Goal: Information Seeking & Learning: Check status

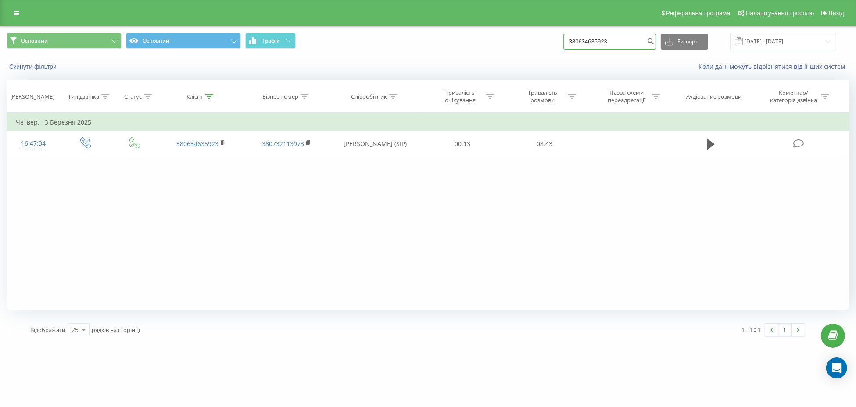
click at [607, 41] on input "380634635923" at bounding box center [609, 42] width 93 height 16
paste input "7636378"
type input "380676363783"
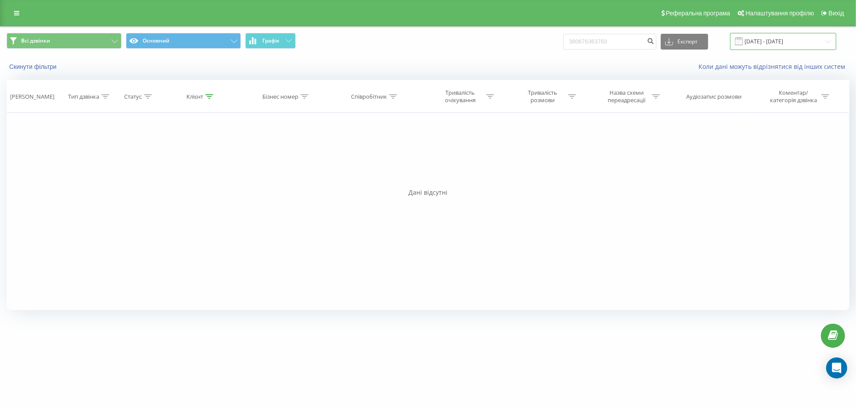
click at [773, 39] on input "[DATE] - [DATE]" at bounding box center [783, 41] width 106 height 17
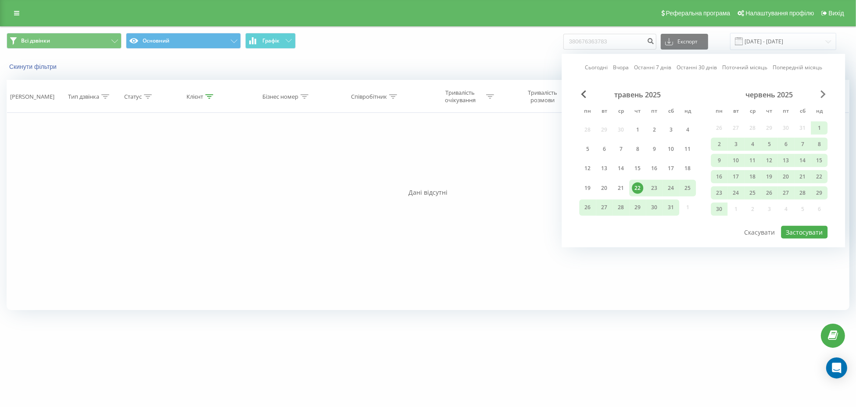
click at [821, 97] on span "Next Month" at bounding box center [822, 94] width 5 height 8
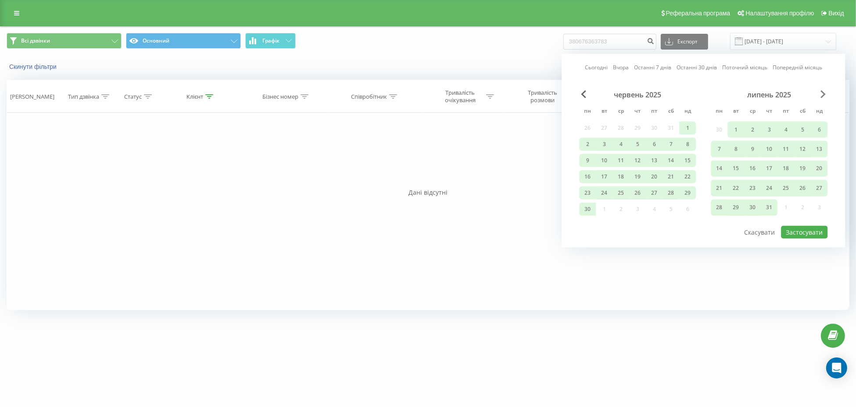
click at [821, 97] on span "Next Month" at bounding box center [822, 94] width 5 height 8
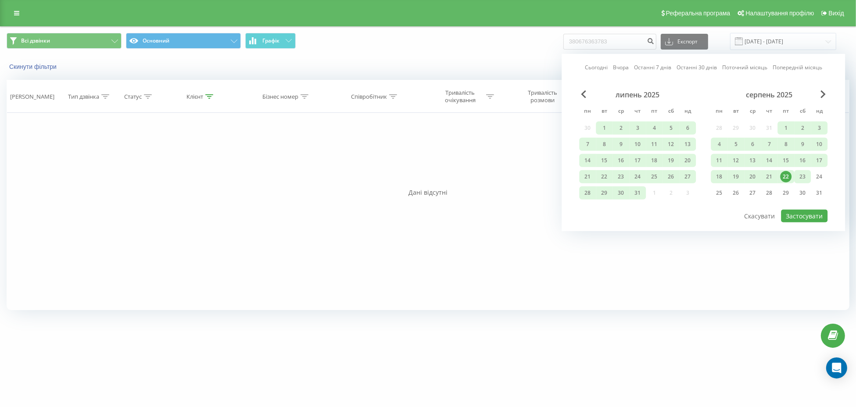
click at [802, 180] on div "23" at bounding box center [802, 176] width 11 height 11
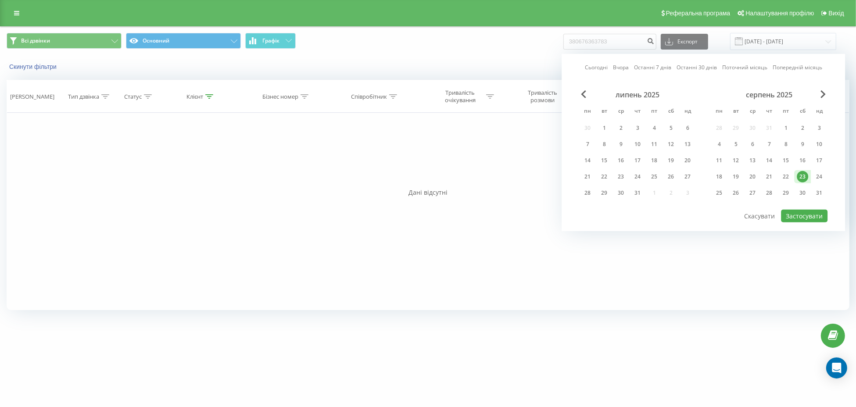
click at [587, 88] on div "Сьогодні Вчора Останні 7 днів Останні 30 днів Поточний місяць Попередній місяць…" at bounding box center [703, 142] width 283 height 177
click at [582, 94] on span "Previous Month" at bounding box center [583, 94] width 5 height 8
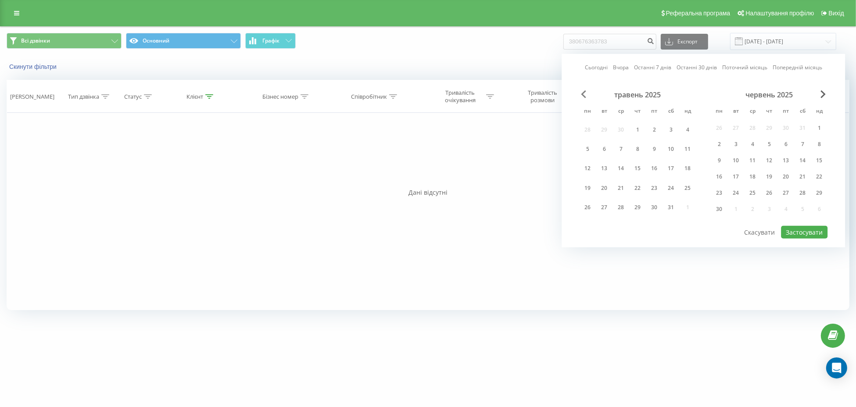
click at [582, 94] on span "Previous Month" at bounding box center [583, 94] width 5 height 8
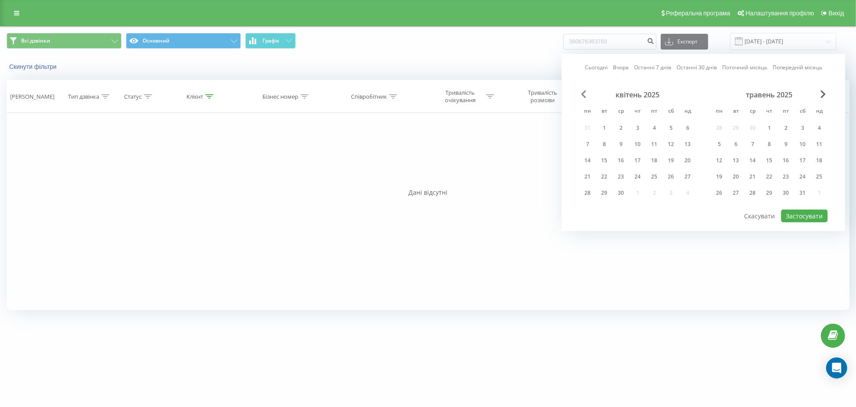
click at [582, 94] on span "Previous Month" at bounding box center [583, 94] width 5 height 8
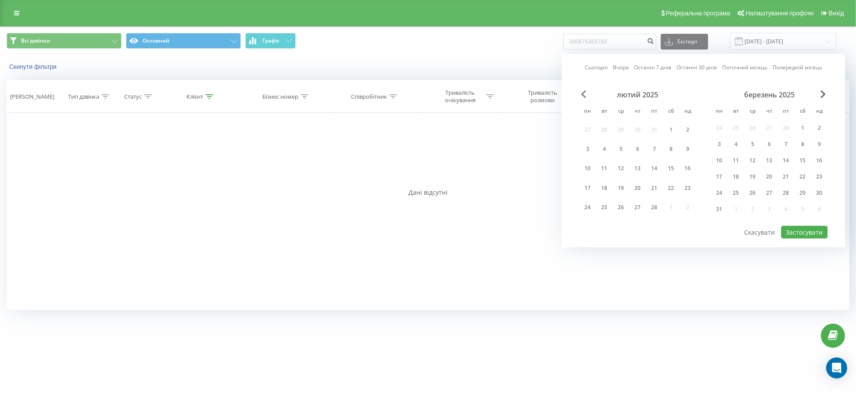
click at [582, 94] on span "Previous Month" at bounding box center [583, 94] width 5 height 8
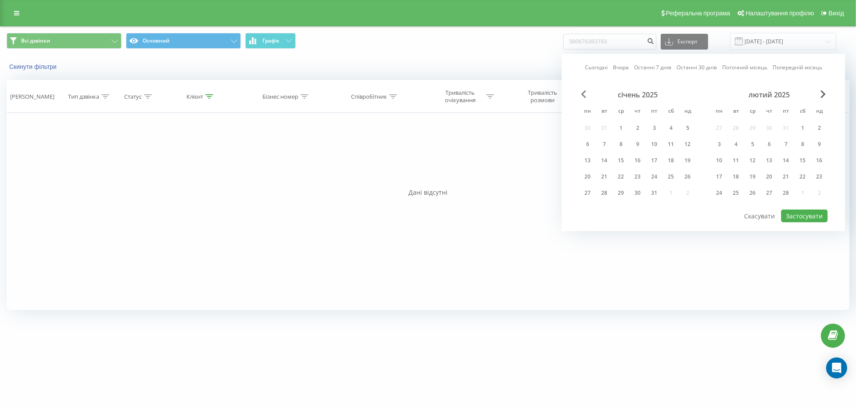
click at [582, 94] on span "Previous Month" at bounding box center [583, 94] width 5 height 8
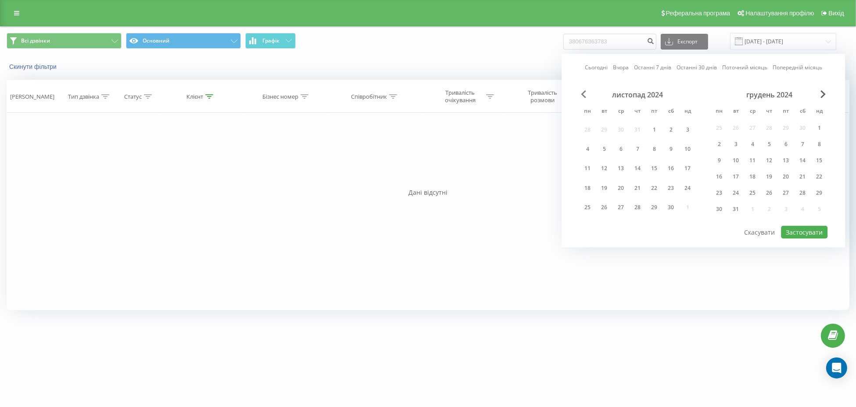
click at [582, 94] on span "Previous Month" at bounding box center [583, 94] width 5 height 8
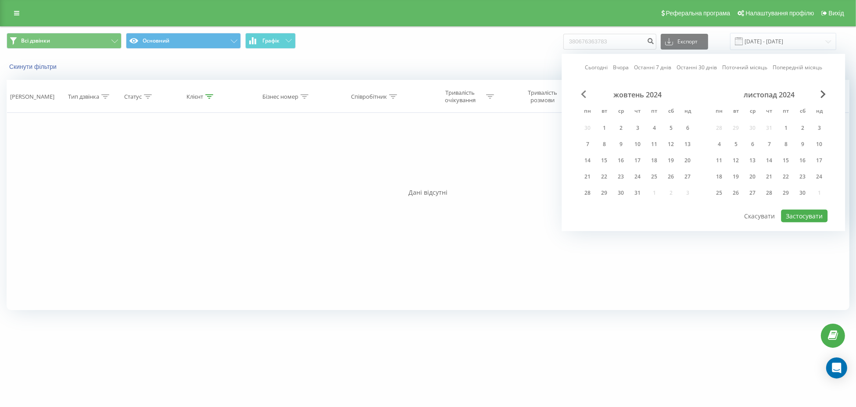
click at [582, 94] on span "Previous Month" at bounding box center [583, 94] width 5 height 8
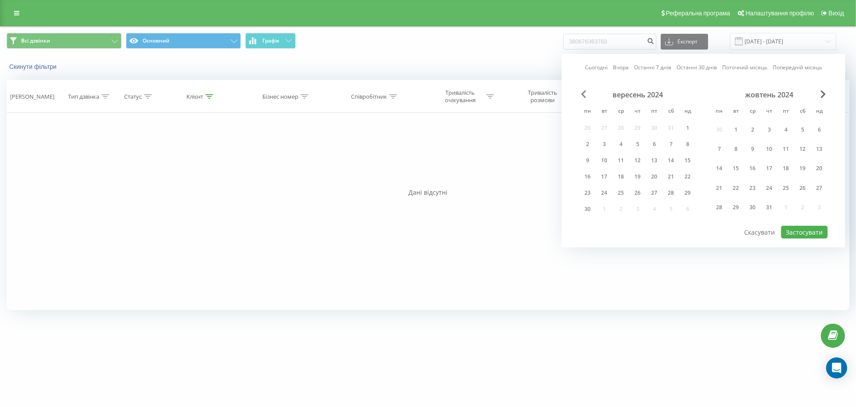
click at [582, 94] on span "Previous Month" at bounding box center [583, 94] width 5 height 8
click at [645, 179] on div "серпень 2024 пн вт ср чт пт сб нд 29 30 31 1 2 3 4 5 6 7 8 9 10 11 12 13 14 15 …" at bounding box center [637, 154] width 117 height 129
click at [651, 171] on div "16" at bounding box center [653, 168] width 11 height 11
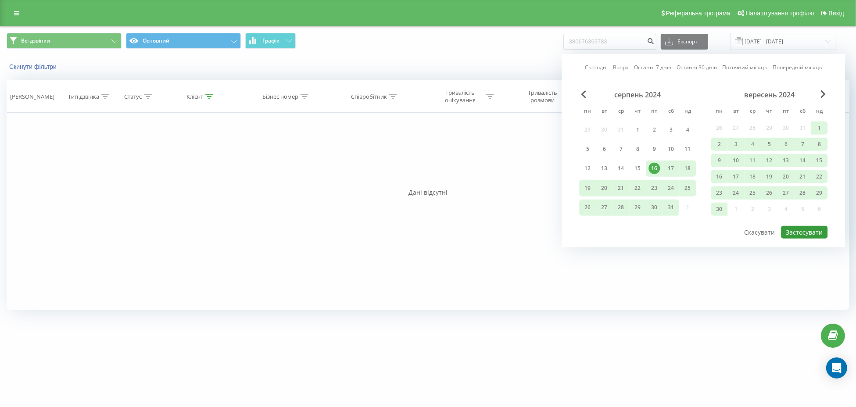
click at [796, 227] on button "Застосувати" at bounding box center [804, 232] width 47 height 13
type input "16.08.2024 - 23.08.2025"
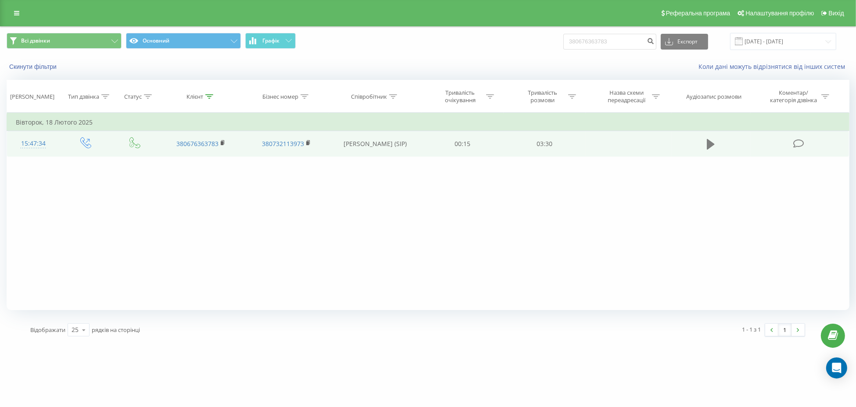
click at [705, 146] on button at bounding box center [710, 144] width 13 height 13
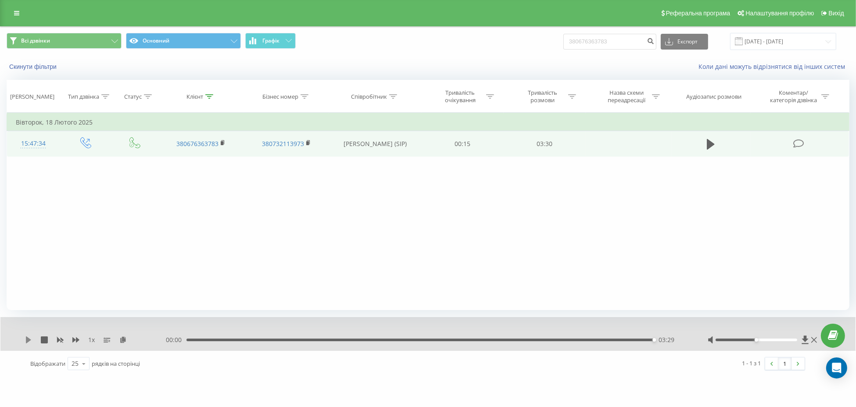
click at [30, 339] on icon at bounding box center [28, 339] width 7 height 7
click at [600, 35] on input "380676363783" at bounding box center [609, 42] width 93 height 16
paste input "4966207"
type input "380674966207"
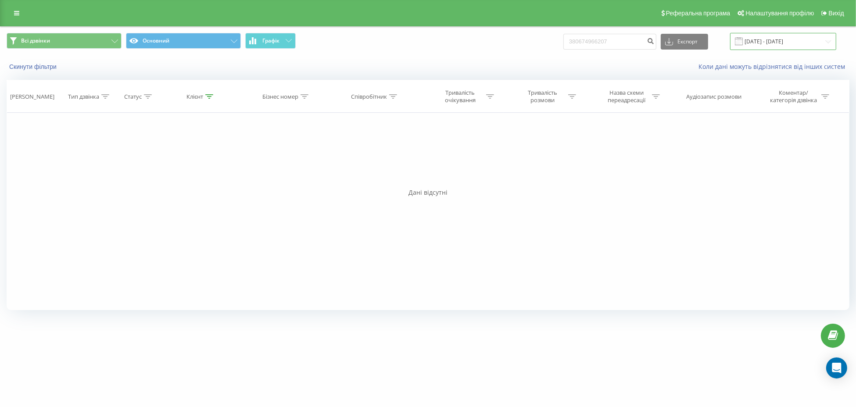
click at [782, 43] on input "[DATE] - [DATE]" at bounding box center [783, 41] width 106 height 17
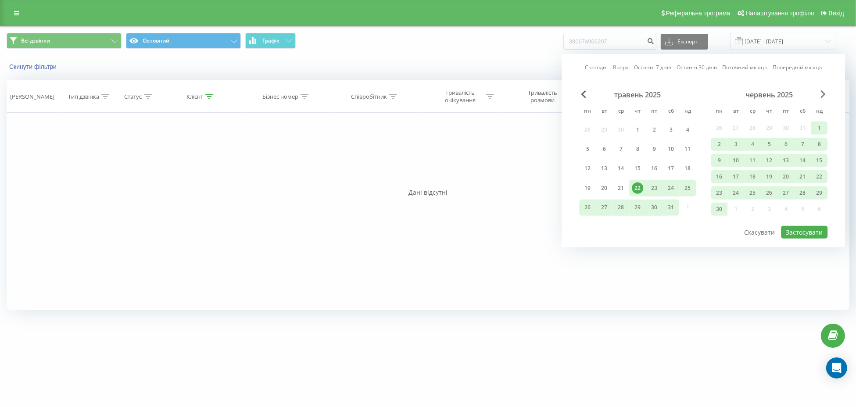
click at [825, 95] on span "Next Month" at bounding box center [822, 94] width 5 height 8
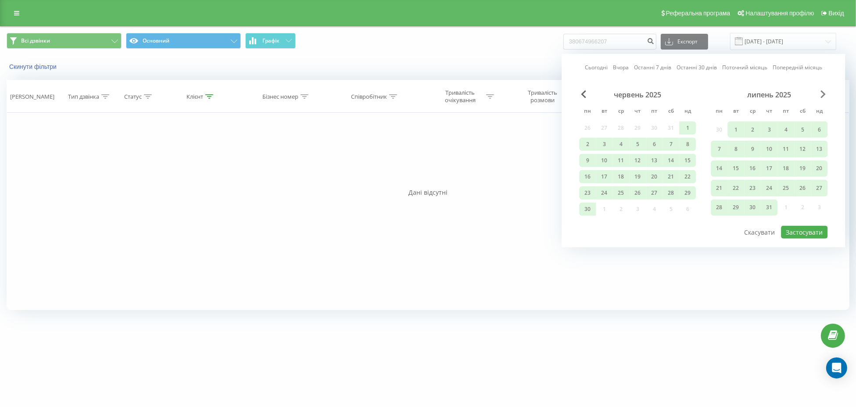
click at [823, 94] on span "Next Month" at bounding box center [822, 94] width 5 height 8
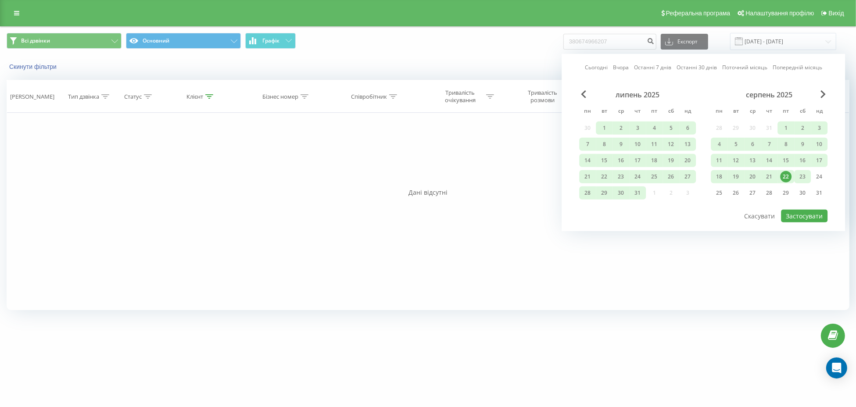
click at [803, 179] on div "23" at bounding box center [802, 176] width 11 height 11
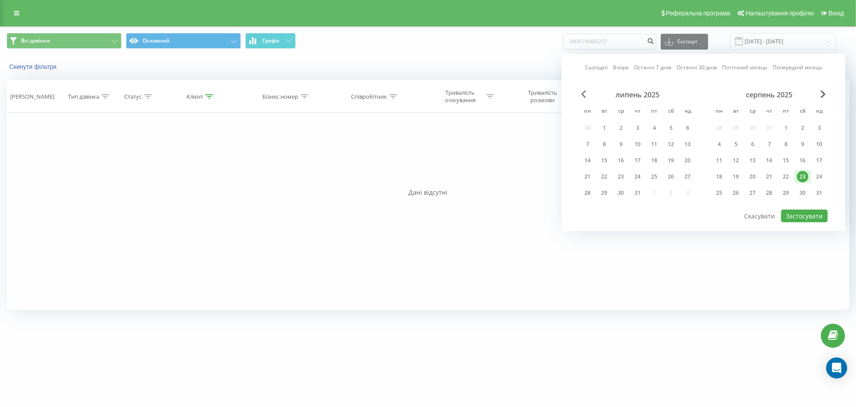
click at [583, 97] on span "Previous Month" at bounding box center [583, 94] width 5 height 8
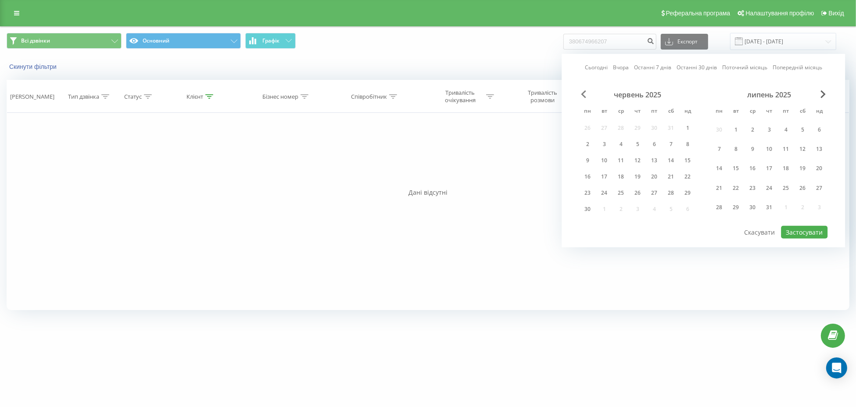
click at [583, 95] on span "Previous Month" at bounding box center [583, 94] width 5 height 8
click at [584, 97] on span "Previous Month" at bounding box center [583, 94] width 5 height 8
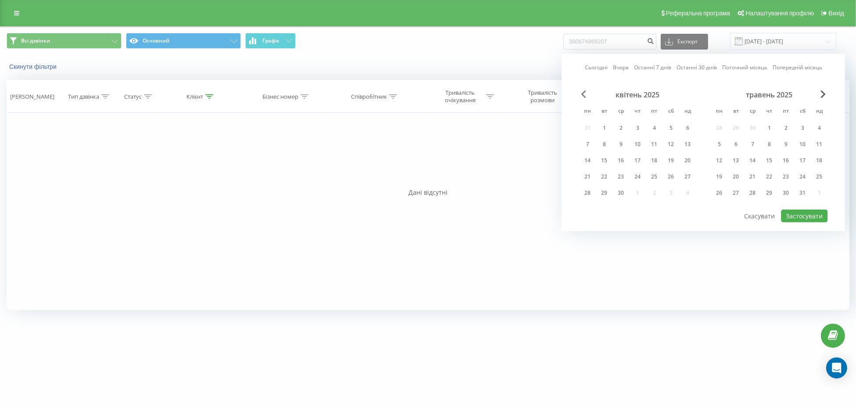
click at [583, 96] on span "Previous Month" at bounding box center [583, 94] width 5 height 8
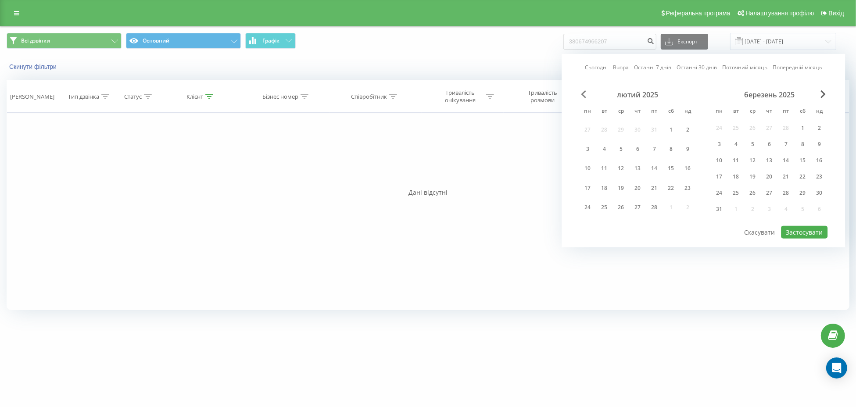
click at [583, 96] on span "Previous Month" at bounding box center [583, 94] width 5 height 8
click at [583, 95] on span "Previous Month" at bounding box center [583, 94] width 5 height 8
click at [583, 96] on span "Previous Month" at bounding box center [583, 94] width 5 height 8
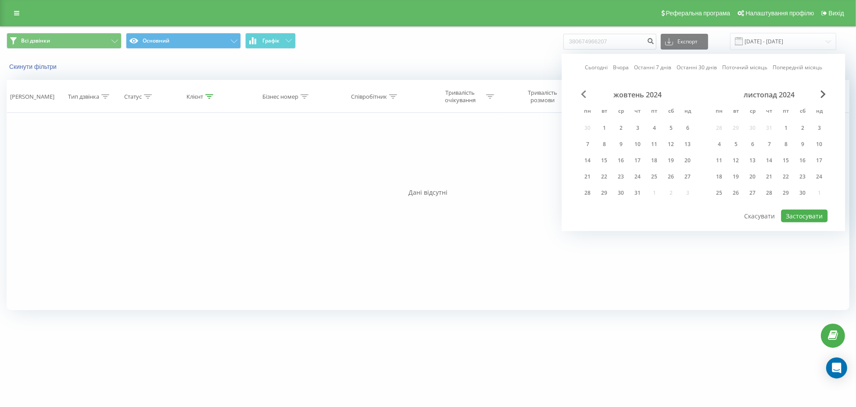
click at [584, 93] on span "Previous Month" at bounding box center [583, 94] width 5 height 8
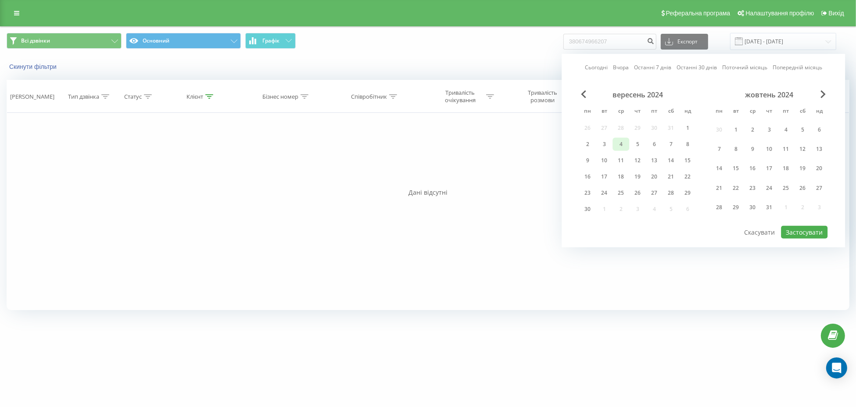
click at [621, 143] on div "4" at bounding box center [620, 144] width 11 height 11
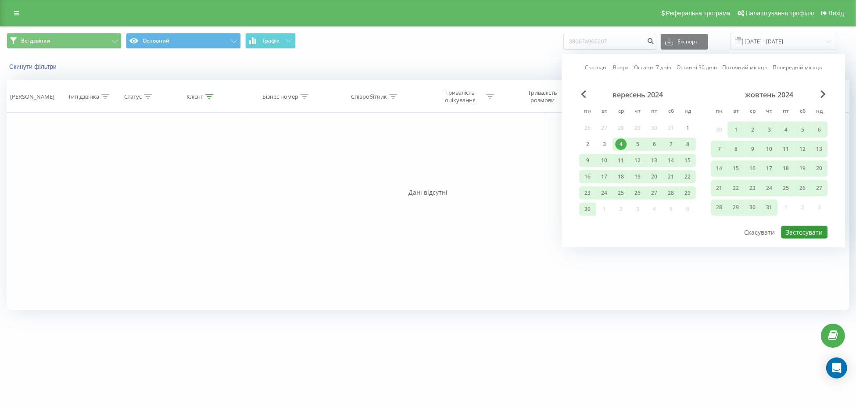
click at [802, 233] on button "Застосувати" at bounding box center [804, 232] width 47 height 13
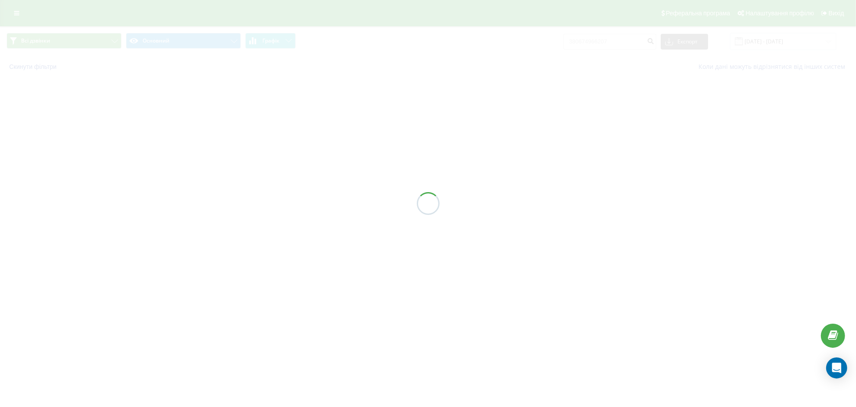
type input "[DATE] - [DATE]"
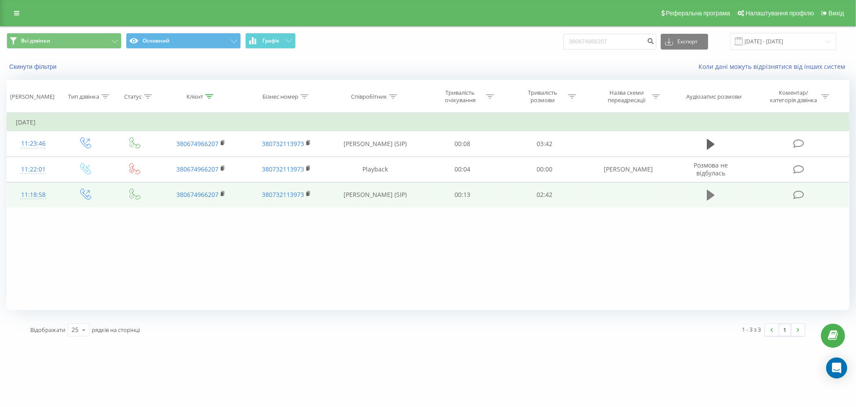
click at [709, 194] on icon at bounding box center [711, 195] width 8 height 11
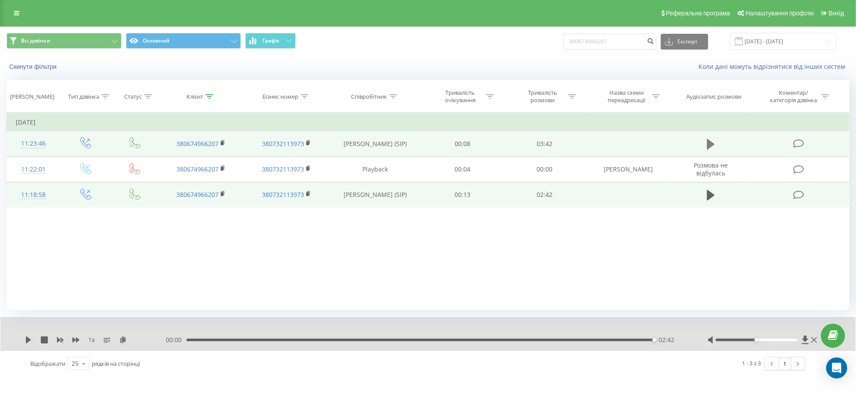
click at [707, 147] on icon at bounding box center [711, 144] width 8 height 11
click at [602, 40] on input "380674966207" at bounding box center [609, 42] width 93 height 16
click at [602, 41] on input "380674966207" at bounding box center [609, 42] width 93 height 16
paste input "8994982"
type input "380678994982"
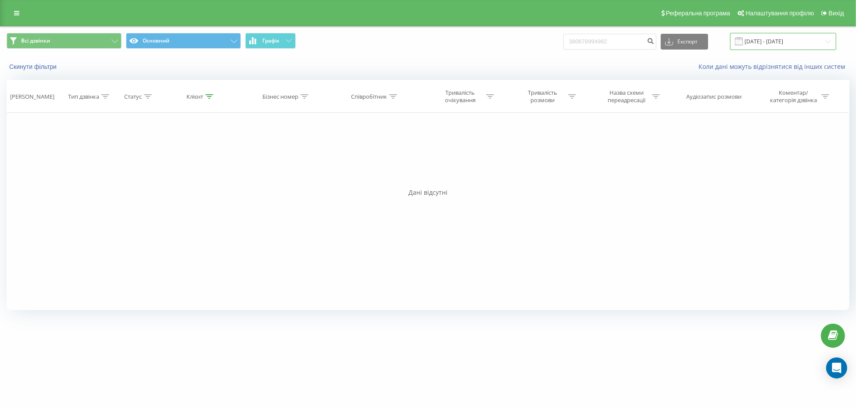
click at [778, 45] on input "[DATE] - [DATE]" at bounding box center [783, 41] width 106 height 17
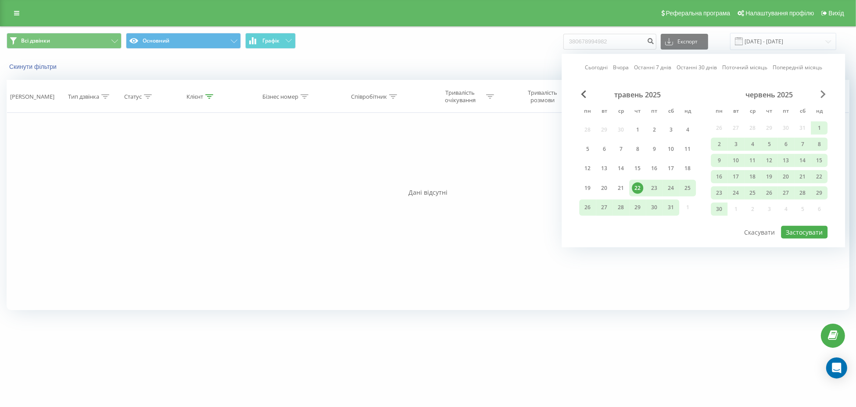
click at [824, 94] on span "Next Month" at bounding box center [822, 94] width 5 height 8
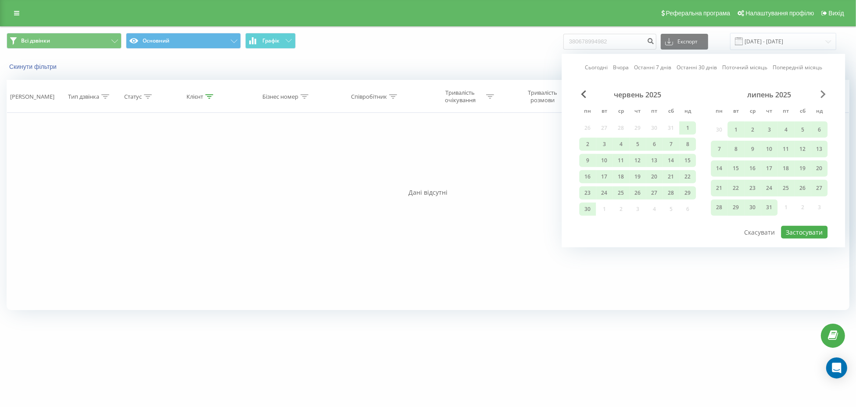
click at [823, 90] on span "Next Month" at bounding box center [822, 94] width 5 height 8
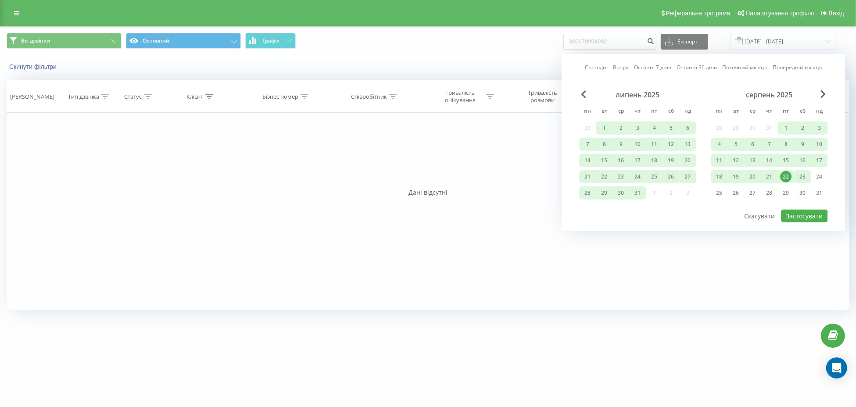
click at [802, 177] on div "23" at bounding box center [802, 176] width 11 height 11
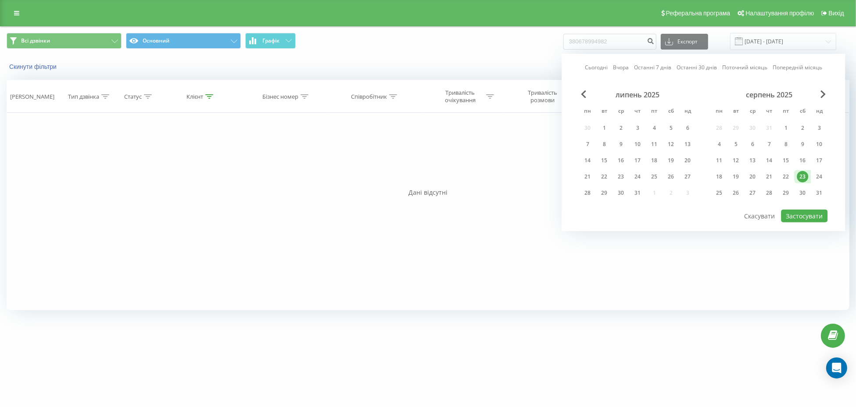
click at [580, 104] on div "липень 2025 пн вт ср чт пт сб нд 30 1 2 3 4 5 6 7 8 9 10 11 12 13 14 15 16 17 1…" at bounding box center [637, 146] width 117 height 112
click at [581, 97] on span "Previous Month" at bounding box center [583, 94] width 5 height 8
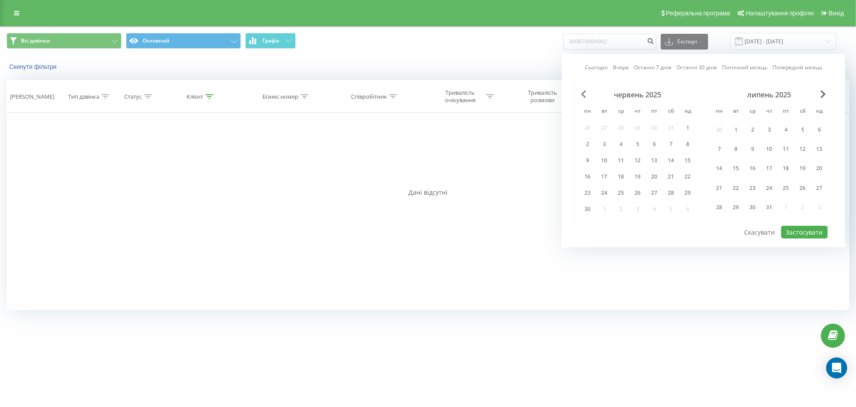
click at [581, 96] on span "Previous Month" at bounding box center [583, 94] width 5 height 8
click at [583, 93] on span "Previous Month" at bounding box center [583, 94] width 5 height 8
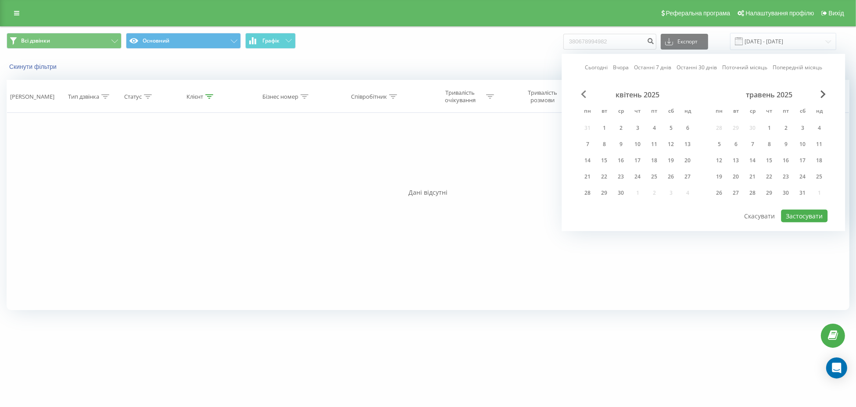
click at [583, 94] on span "Previous Month" at bounding box center [583, 94] width 5 height 8
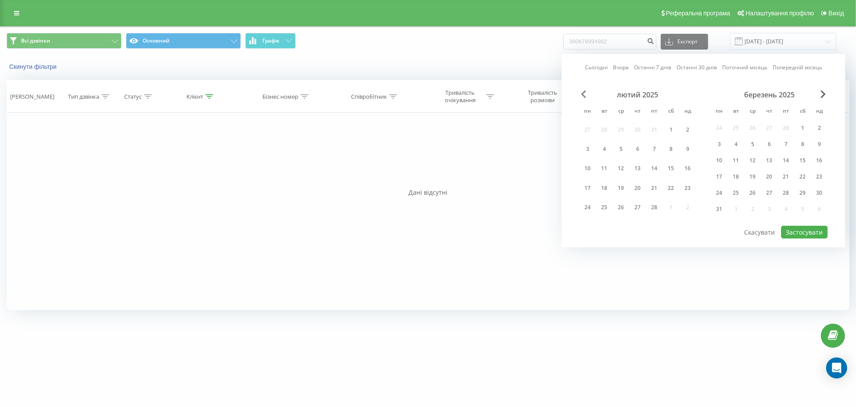
click at [583, 94] on span "Previous Month" at bounding box center [583, 94] width 5 height 8
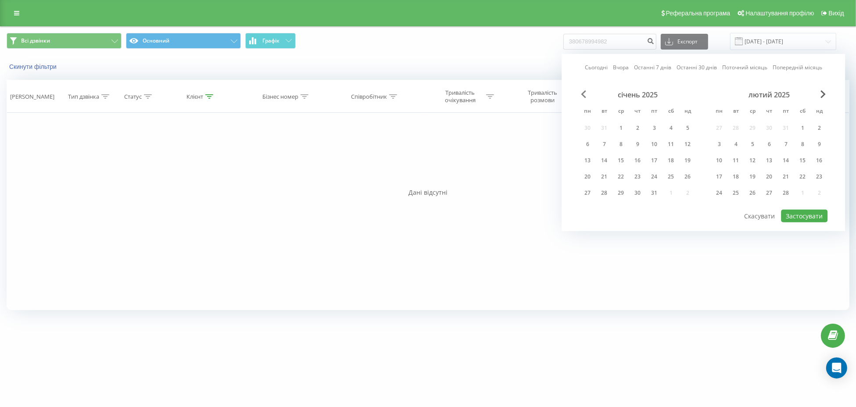
click at [583, 94] on span "Previous Month" at bounding box center [583, 94] width 5 height 8
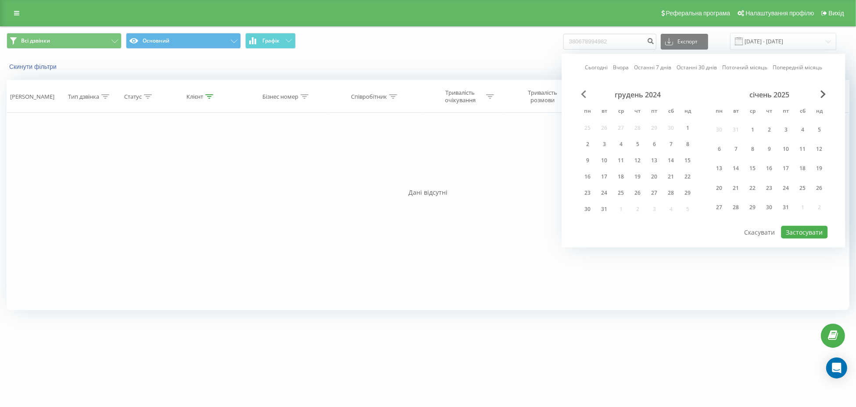
click at [585, 97] on span "Previous Month" at bounding box center [583, 94] width 5 height 8
click at [581, 97] on span "Previous Month" at bounding box center [583, 94] width 5 height 8
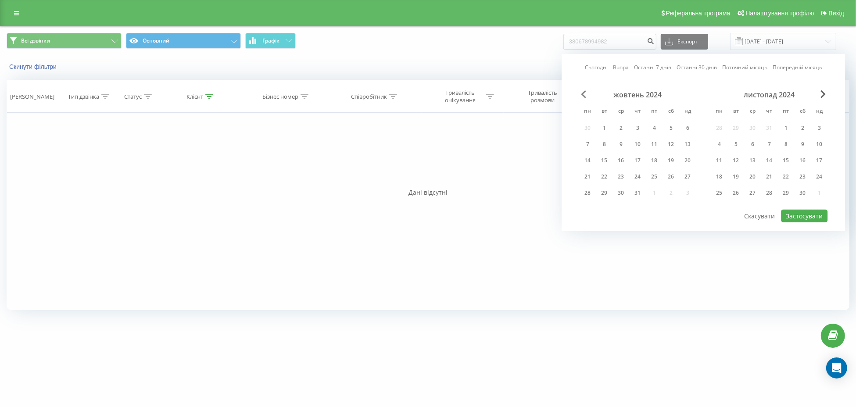
click at [583, 95] on span "Previous Month" at bounding box center [583, 94] width 5 height 8
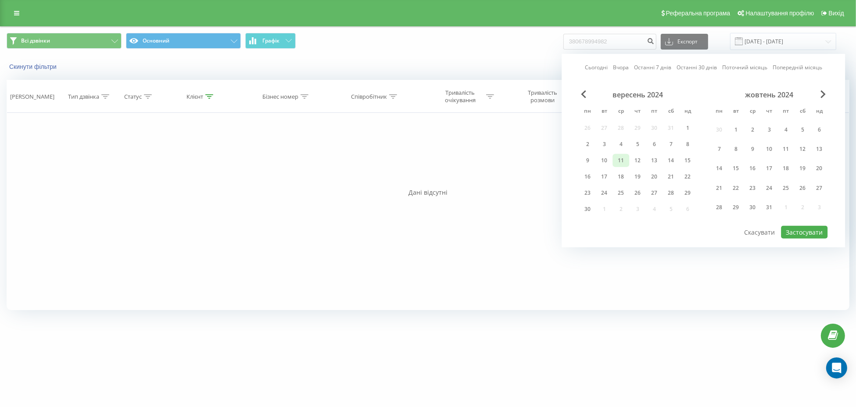
click at [619, 166] on div "11" at bounding box center [620, 160] width 17 height 13
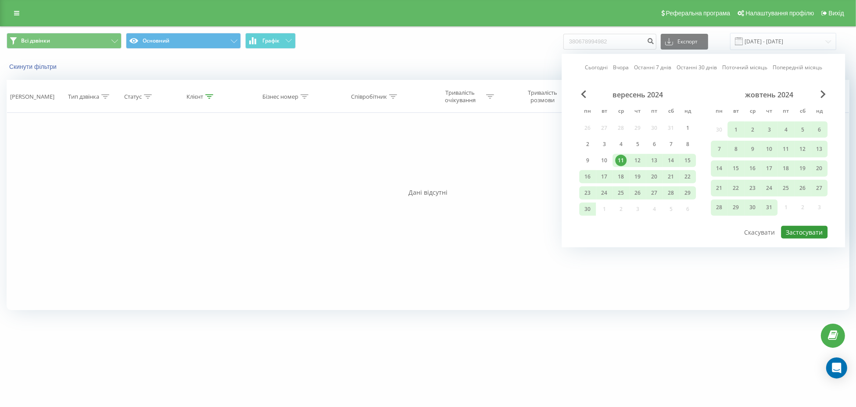
click at [810, 236] on button "Застосувати" at bounding box center [804, 232] width 47 height 13
type input "11.09.2024 - 23.08.2025"
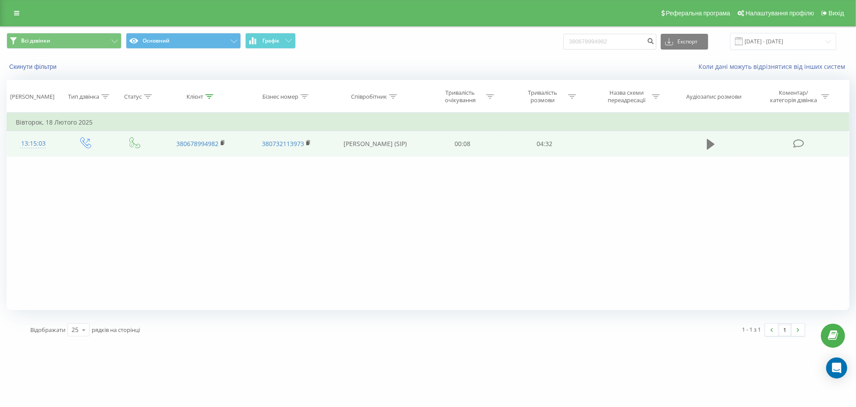
click at [710, 146] on icon at bounding box center [711, 144] width 8 height 11
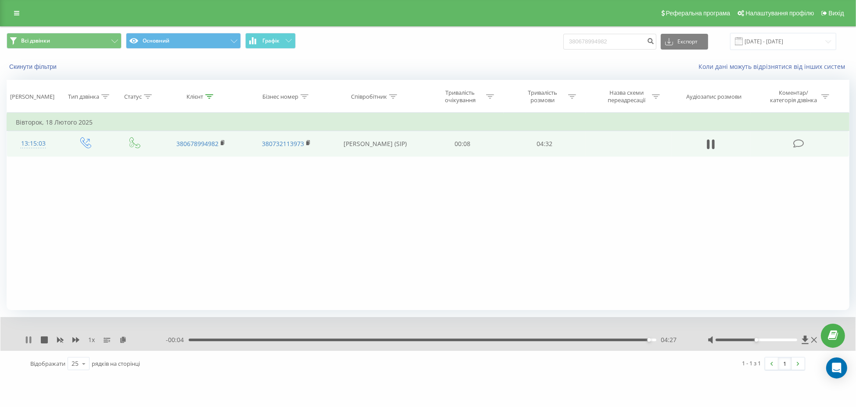
click at [30, 341] on icon at bounding box center [30, 339] width 2 height 7
click at [612, 42] on input "380678994982" at bounding box center [609, 42] width 93 height 16
paste input "981834747"
type input "380981834747"
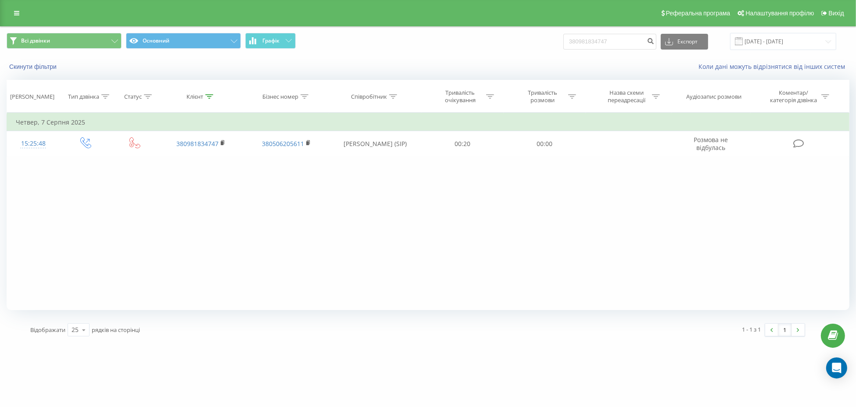
click at [175, 181] on div "Фільтрувати за умовою Дорівнює Введіть значення Скасувати OK Фільтрувати за умо…" at bounding box center [428, 211] width 843 height 197
click at [584, 40] on input "380981834747" at bounding box center [609, 42] width 93 height 16
paste input "664002706"
type input "380664002706"
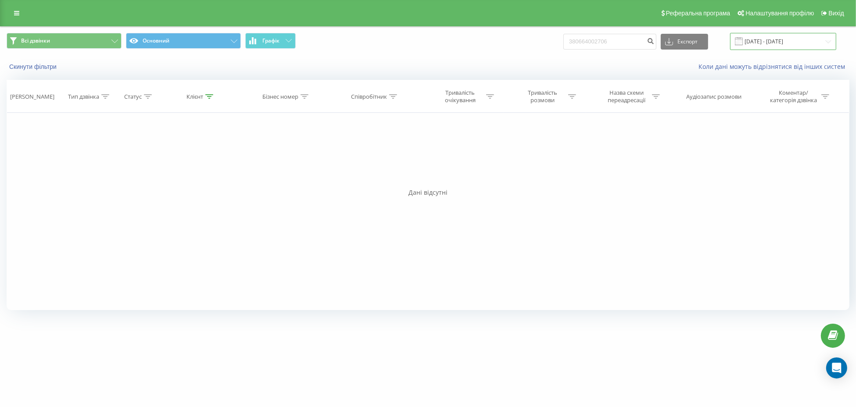
click at [777, 45] on input "[DATE] - [DATE]" at bounding box center [783, 41] width 106 height 17
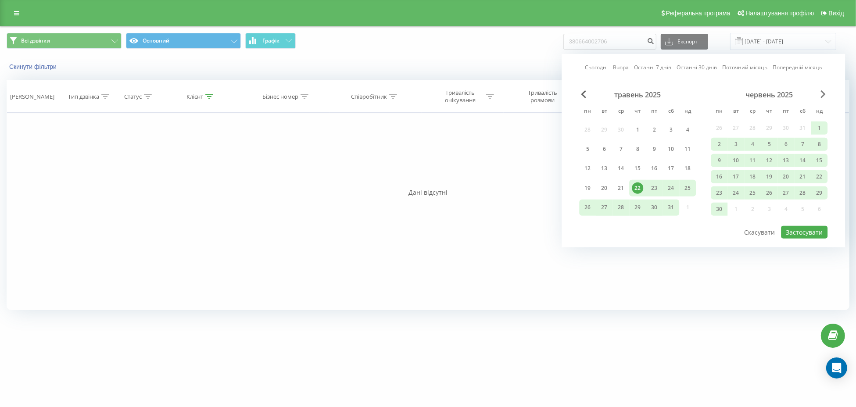
click at [823, 96] on span "Next Month" at bounding box center [822, 94] width 5 height 8
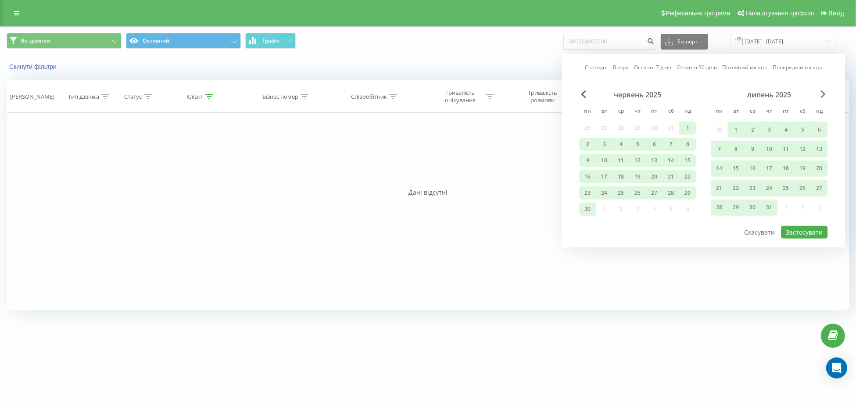
click at [823, 95] on span "Next Month" at bounding box center [822, 94] width 5 height 8
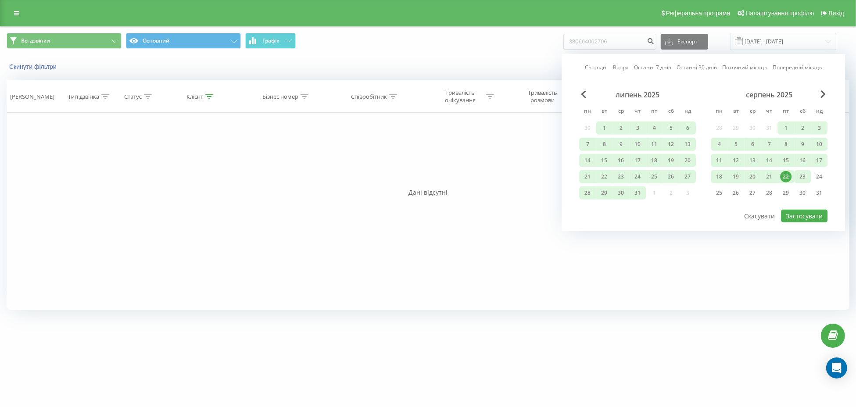
click at [796, 181] on div "23" at bounding box center [802, 176] width 17 height 13
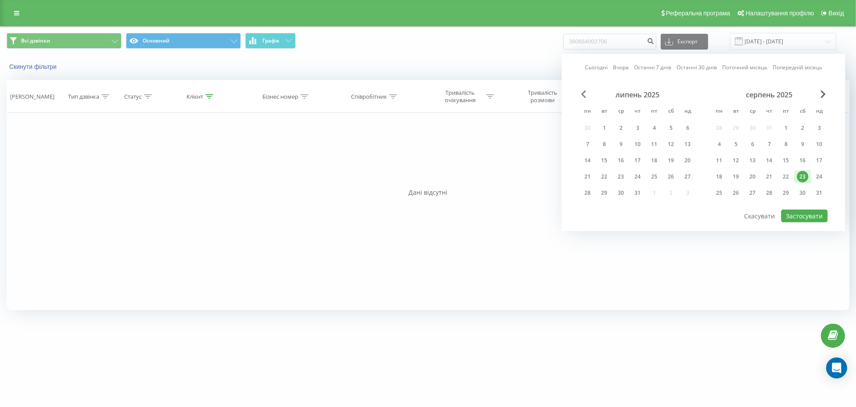
click at [583, 94] on span "Previous Month" at bounding box center [583, 94] width 5 height 8
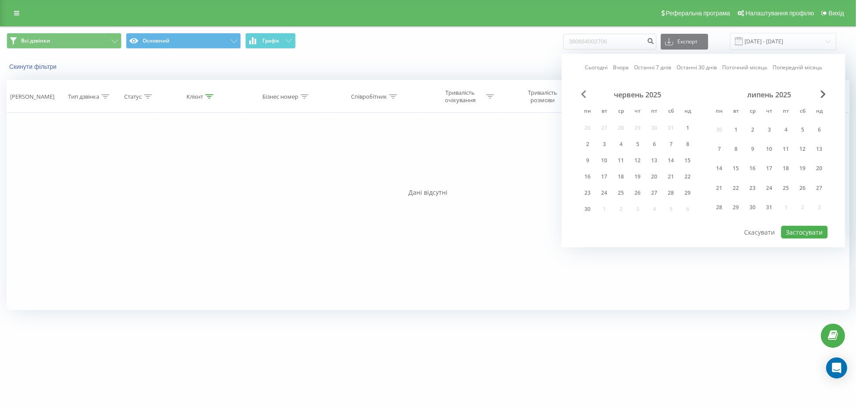
click at [584, 94] on span "Previous Month" at bounding box center [583, 94] width 5 height 8
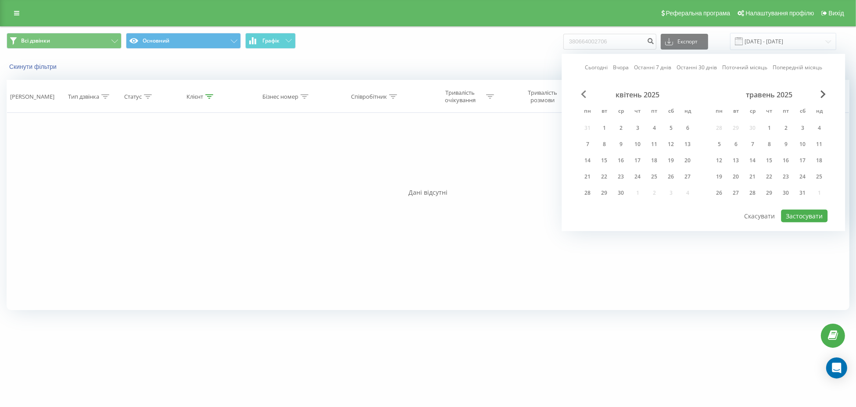
click at [586, 94] on span "Previous Month" at bounding box center [583, 94] width 5 height 8
click at [584, 95] on span "Previous Month" at bounding box center [583, 94] width 5 height 8
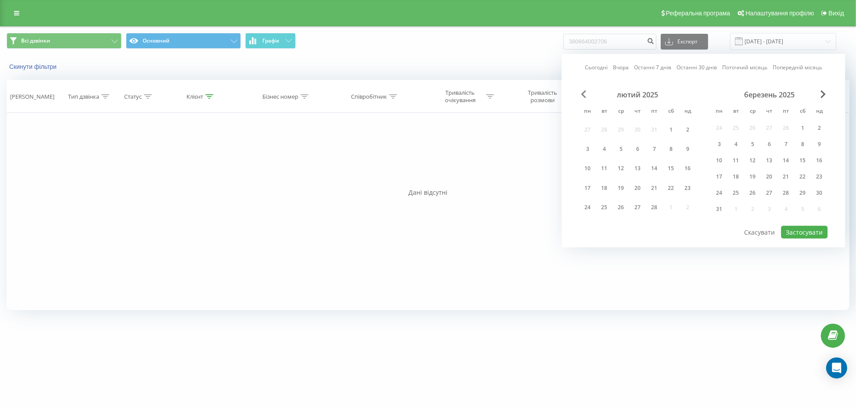
click at [583, 95] on span "Previous Month" at bounding box center [583, 94] width 5 height 8
click at [583, 96] on span "Previous Month" at bounding box center [583, 94] width 5 height 8
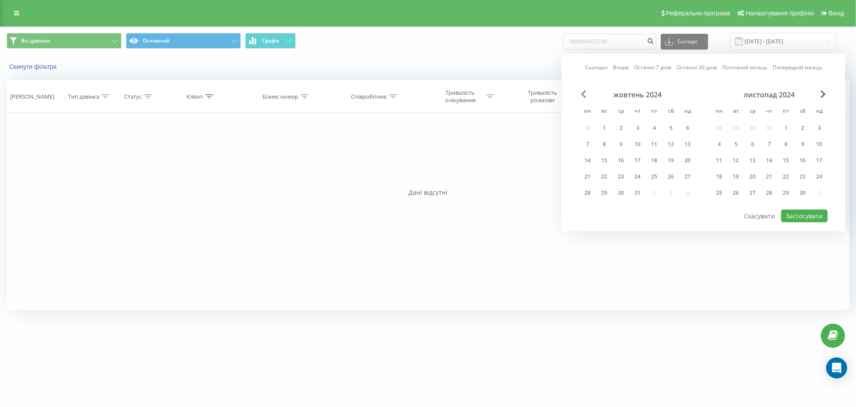
click at [583, 96] on span "Previous Month" at bounding box center [583, 94] width 5 height 8
click at [583, 93] on span "Previous Month" at bounding box center [583, 94] width 5 height 8
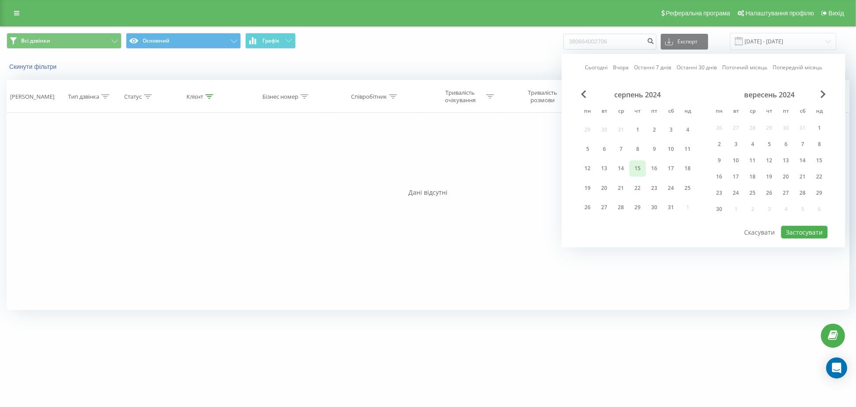
click at [641, 168] on div "15" at bounding box center [637, 168] width 11 height 11
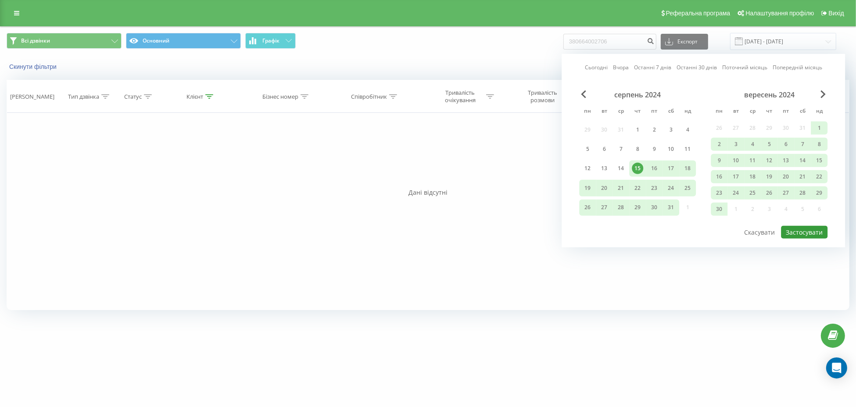
click at [799, 235] on button "Застосувати" at bounding box center [804, 232] width 47 height 13
type input "15.08.2024 - 23.08.2025"
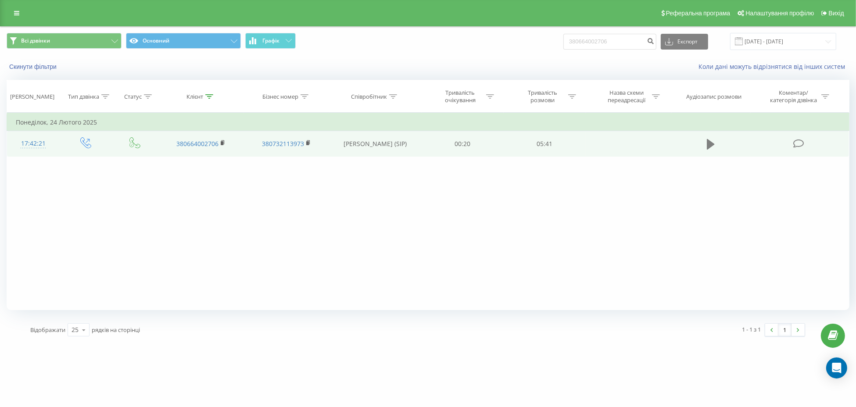
click at [714, 140] on icon at bounding box center [711, 144] width 8 height 12
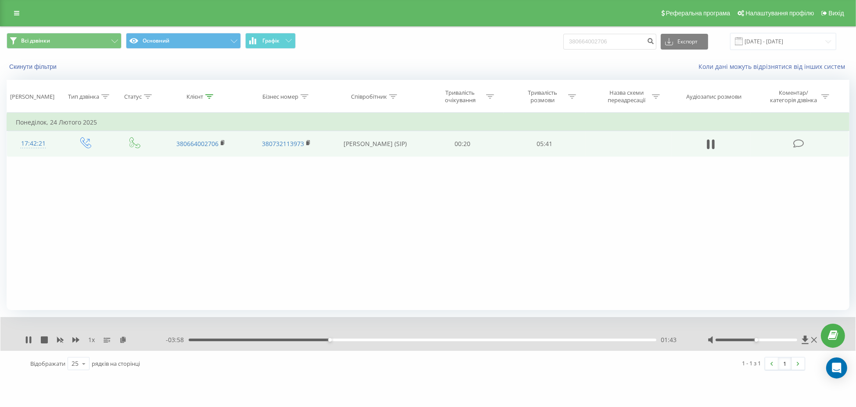
click at [279, 340] on div "01:43" at bounding box center [423, 340] width 468 height 3
click at [256, 339] on div "01:07" at bounding box center [423, 340] width 468 height 3
click at [537, 340] on div "04:15" at bounding box center [539, 340] width 4 height 4
click at [466, 337] on div "- 01:59 03:42 03:42" at bounding box center [426, 340] width 520 height 9
click at [466, 344] on div "1 x - 01:58 03:42 03:42" at bounding box center [427, 334] width 855 height 34
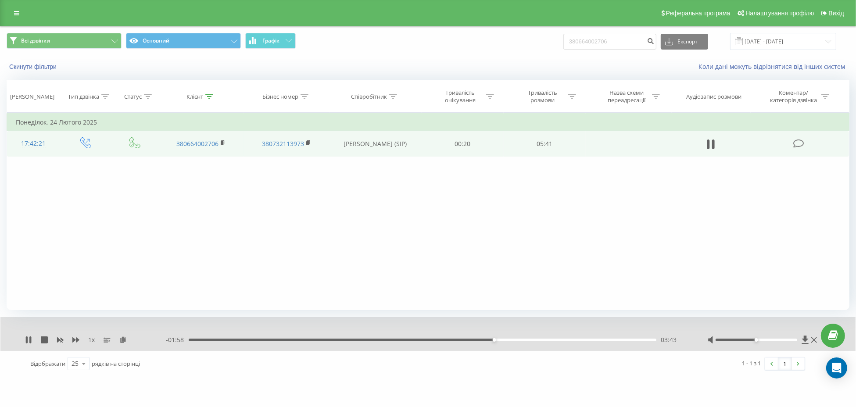
click at [465, 342] on div "- 01:58 03:43 03:43" at bounding box center [426, 340] width 520 height 9
click at [606, 35] on input "380664002706" at bounding box center [609, 42] width 93 height 16
click at [604, 37] on input "380664002706" at bounding box center [609, 42] width 93 height 16
paste input "507702749"
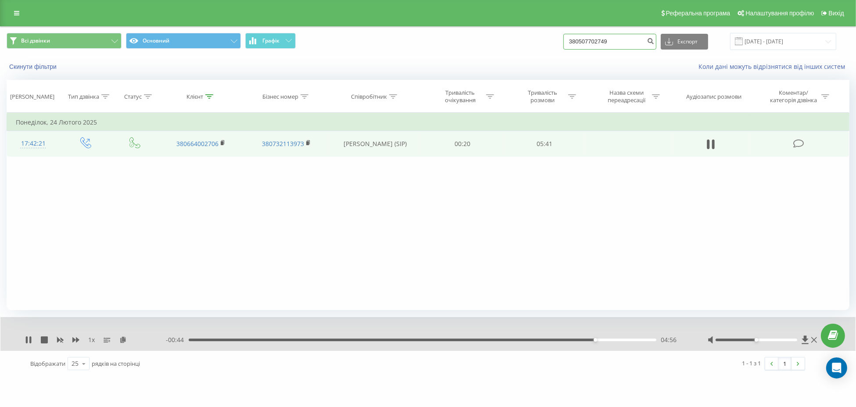
type input "380507702749"
